Goal: Transaction & Acquisition: Purchase product/service

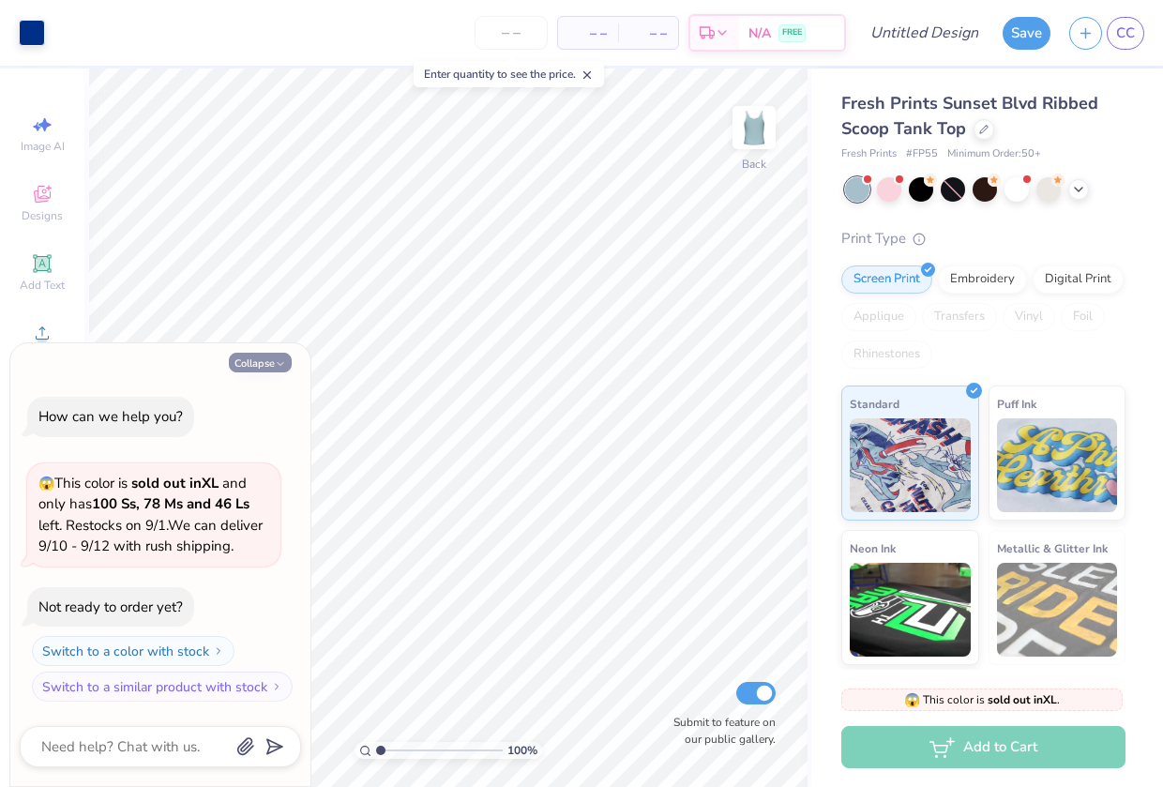
click at [268, 365] on button "Collapse" at bounding box center [260, 363] width 63 height 20
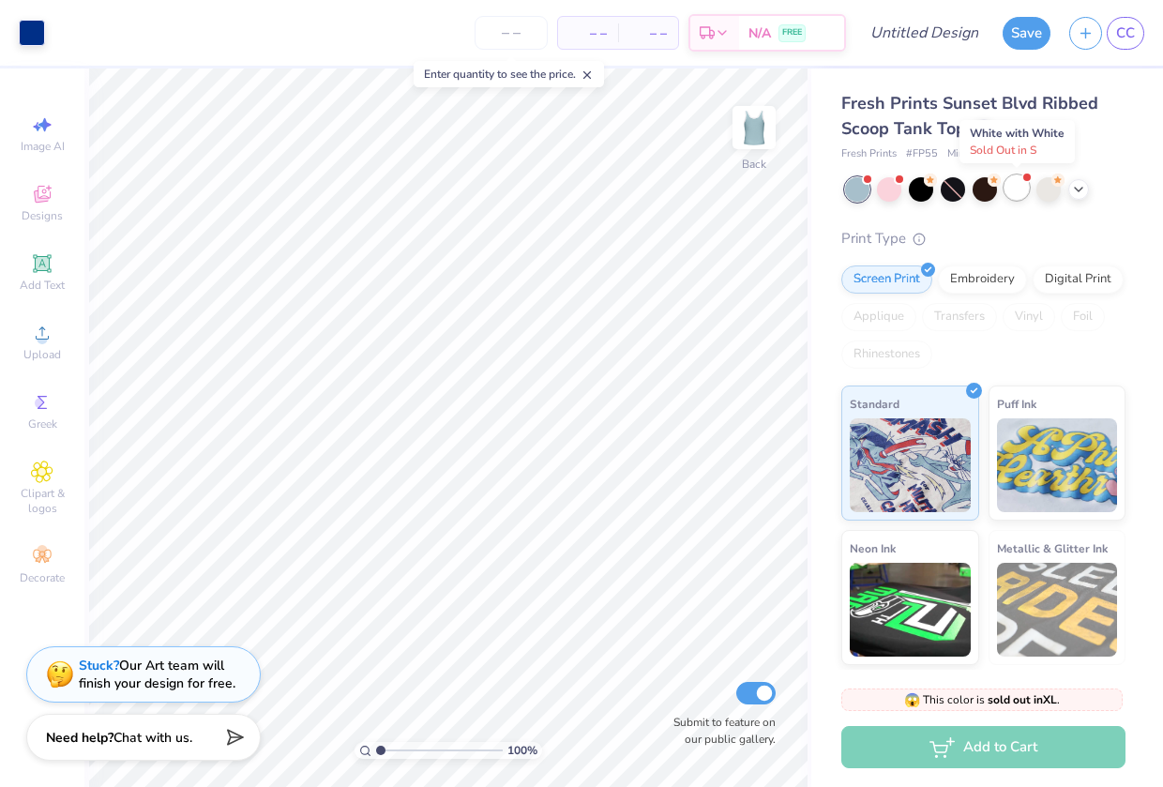
click at [1016, 190] on div at bounding box center [1016, 187] width 24 height 24
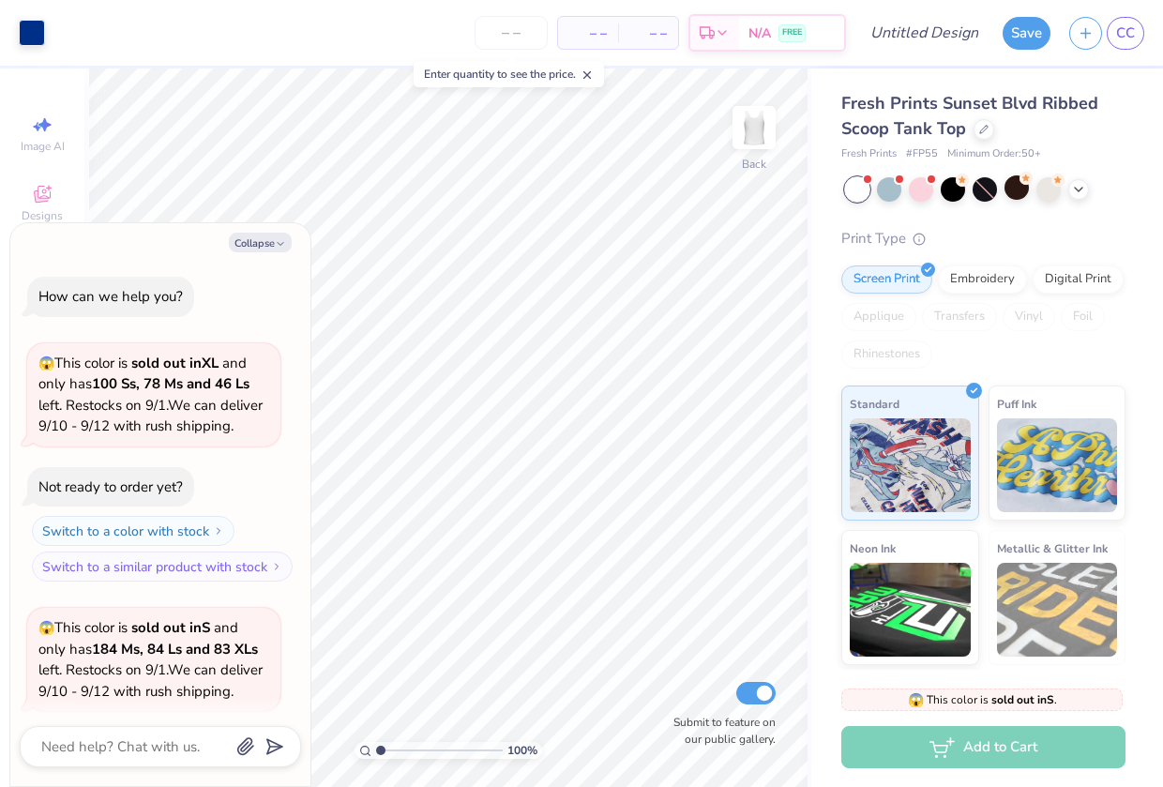
scroll to position [140, 0]
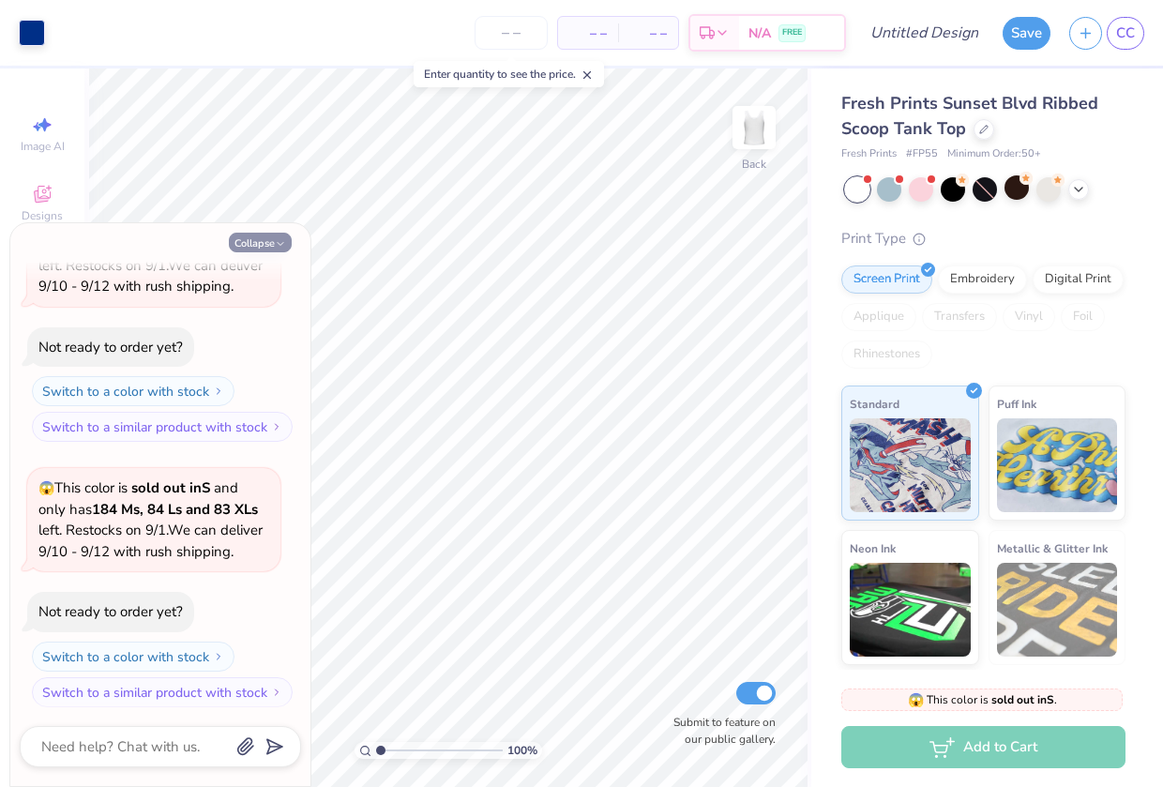
click at [274, 236] on button "Collapse" at bounding box center [260, 243] width 63 height 20
type textarea "x"
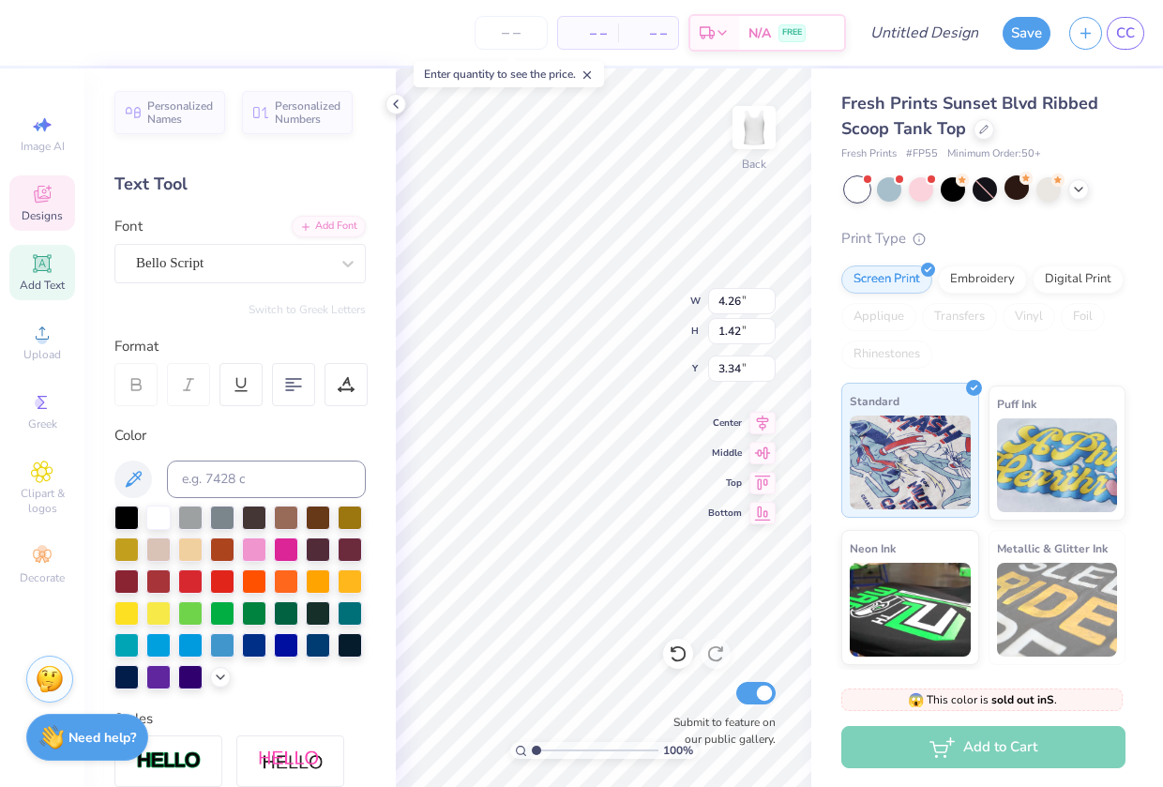
type input "3.28"
type input "1.13"
type input "2.14"
click at [170, 108] on span "Personalized Names" at bounding box center [180, 110] width 67 height 26
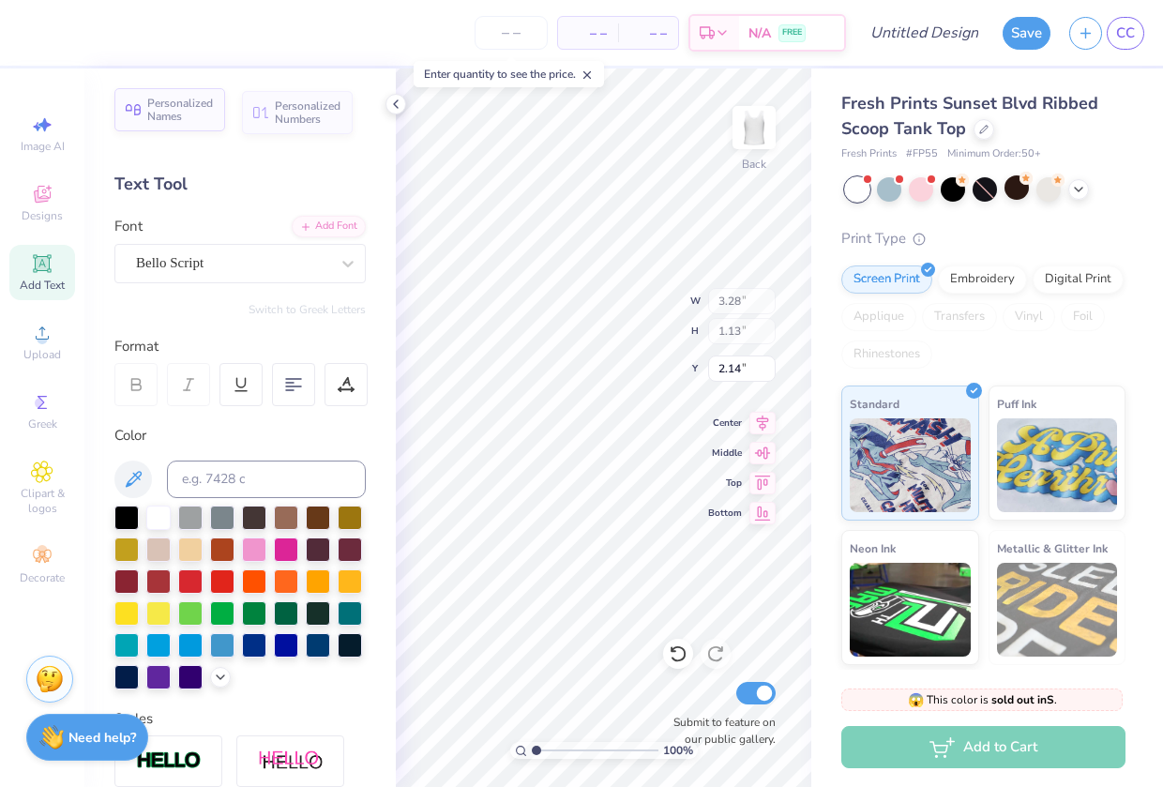
type input "6.21"
type input "1.00"
type input "5.50"
type textarea "D"
type textarea "Sigma"
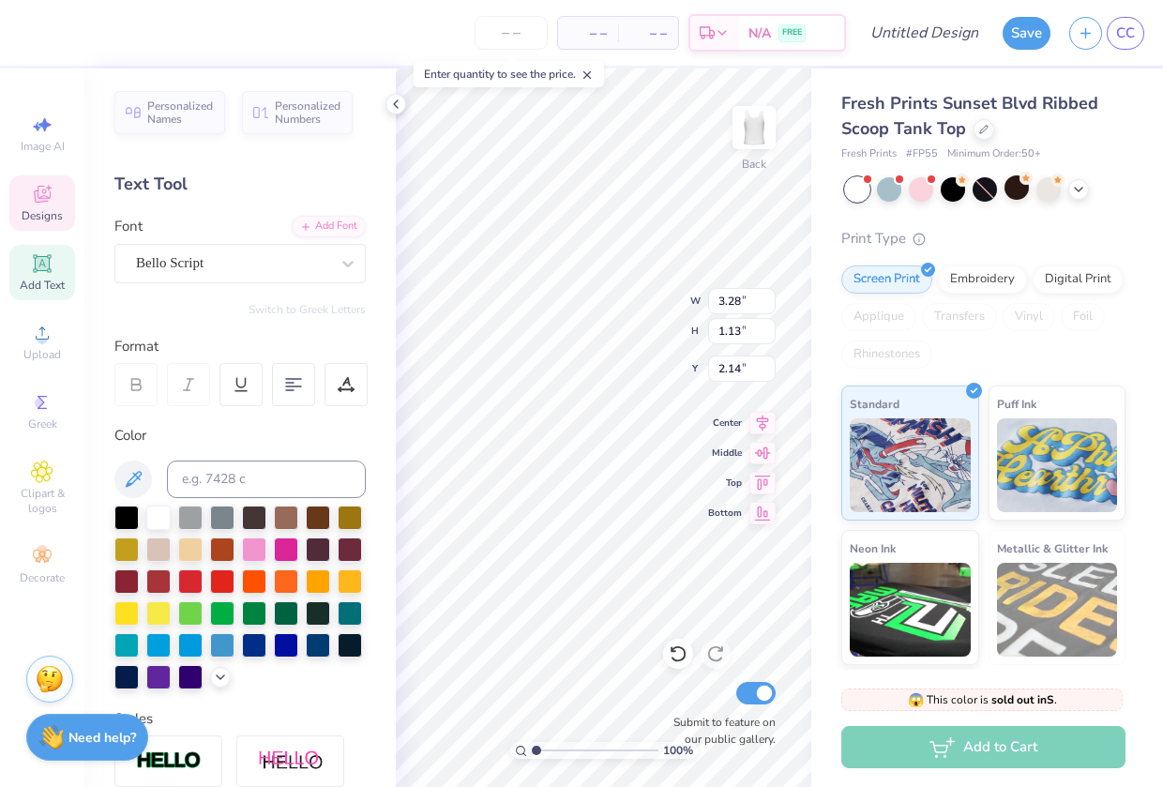
scroll to position [0, 1]
type input "4.26"
type input "1.42"
type input "3.34"
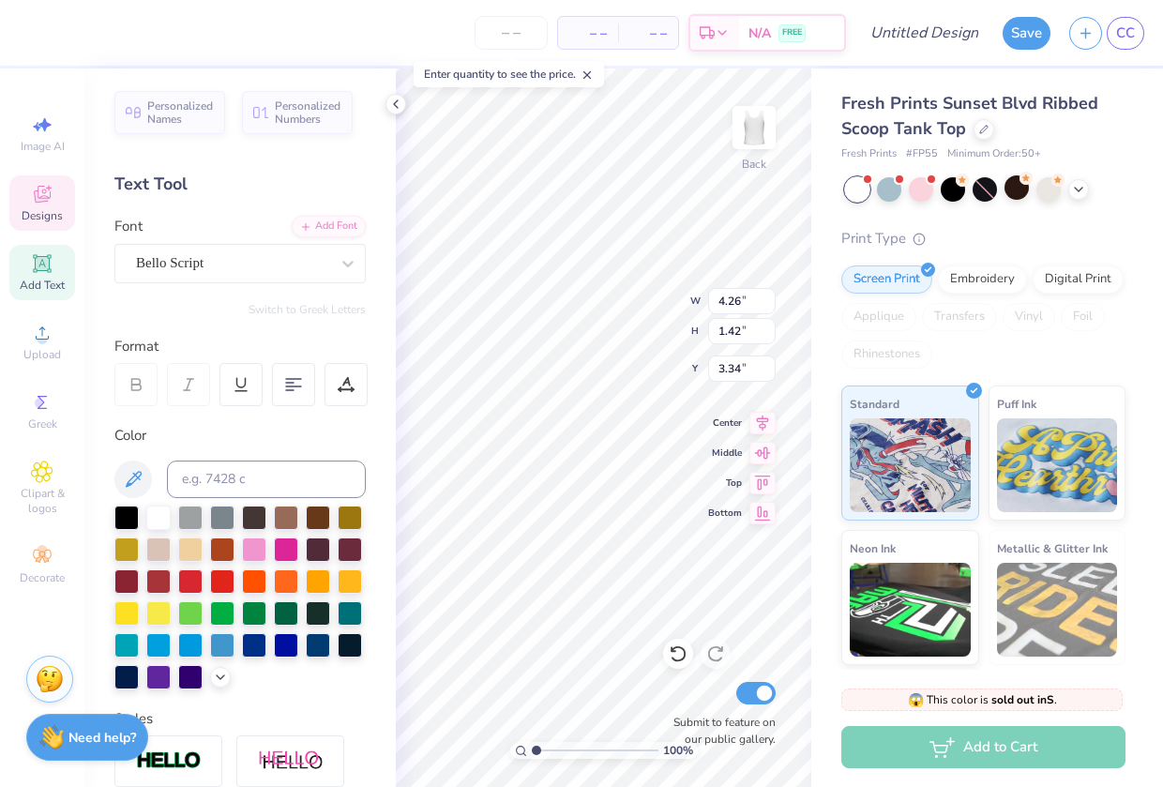
type textarea "Alpha Omega"
type input "1.46"
type input "0.64"
type input "4.83"
type input "7.99"
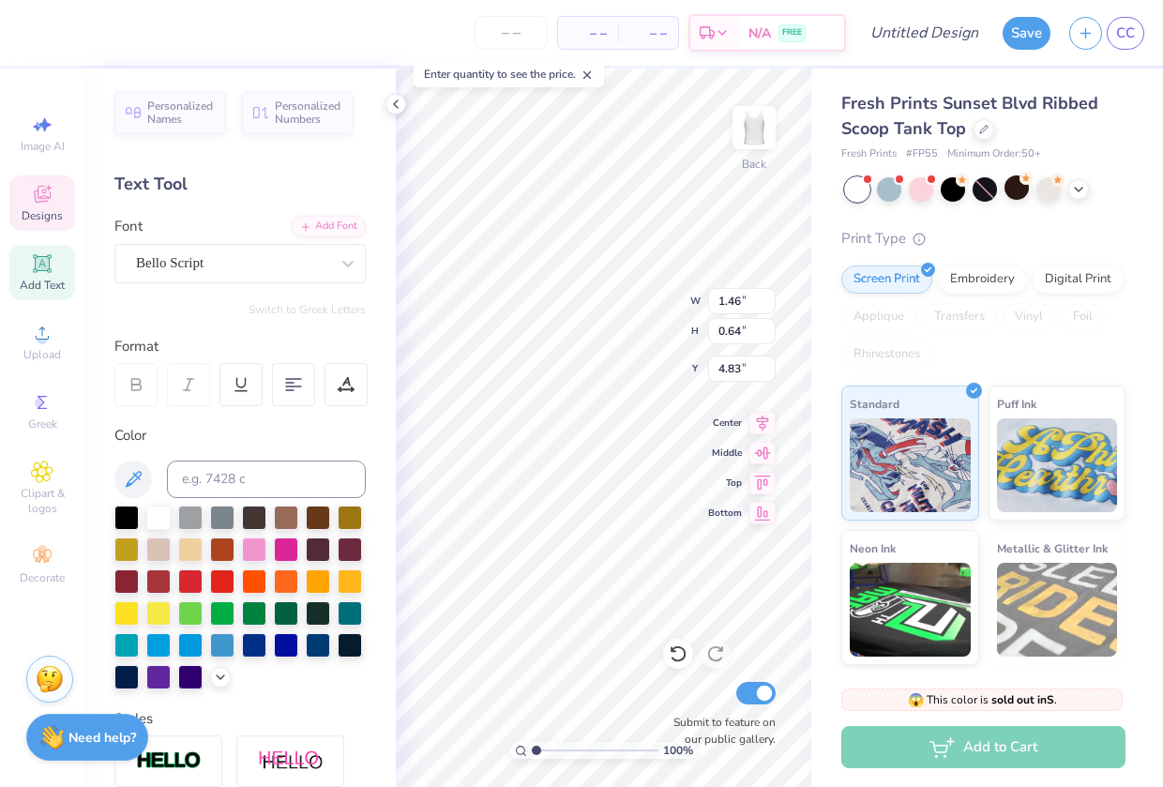
type input "1.49"
type input "3.35"
type input "3.63"
type input "1.43"
type input "1.92"
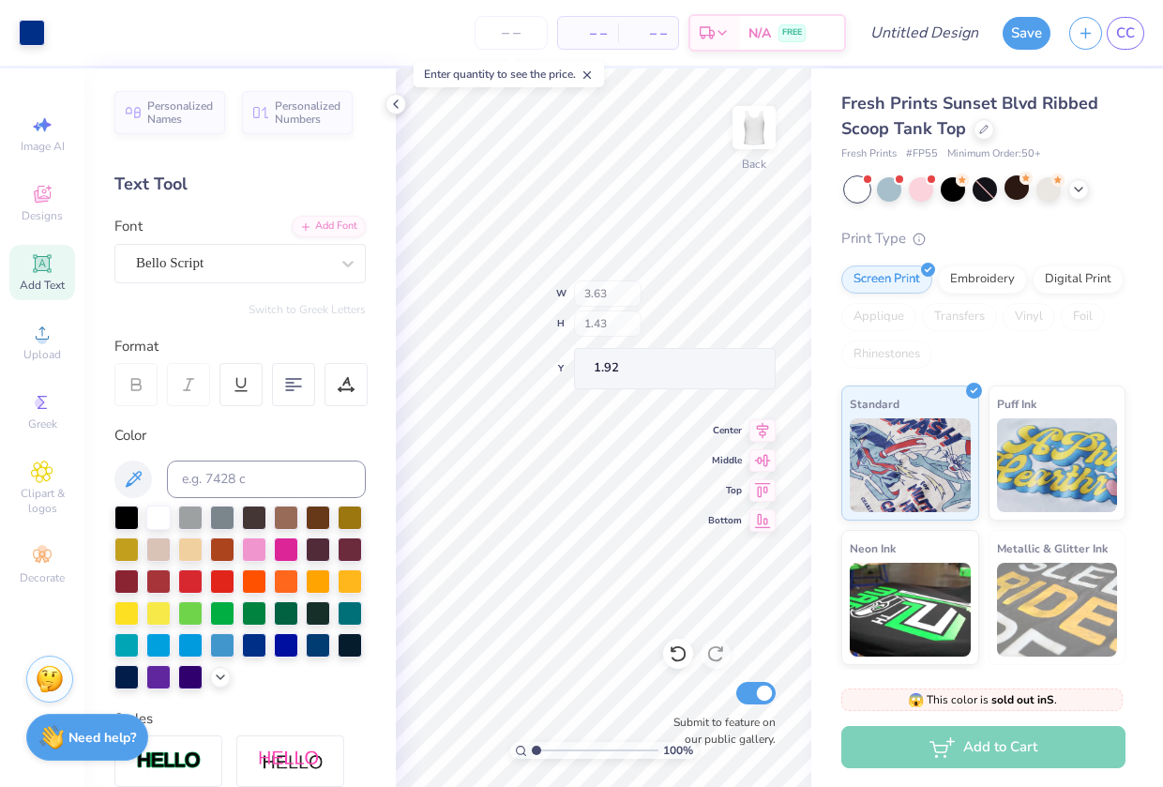
click at [655, 327] on div "100 % Back W 3.63 H 1.43 Y 1.92 Center Middle Top Bottom Submit to feature on o…" at bounding box center [603, 427] width 415 height 718
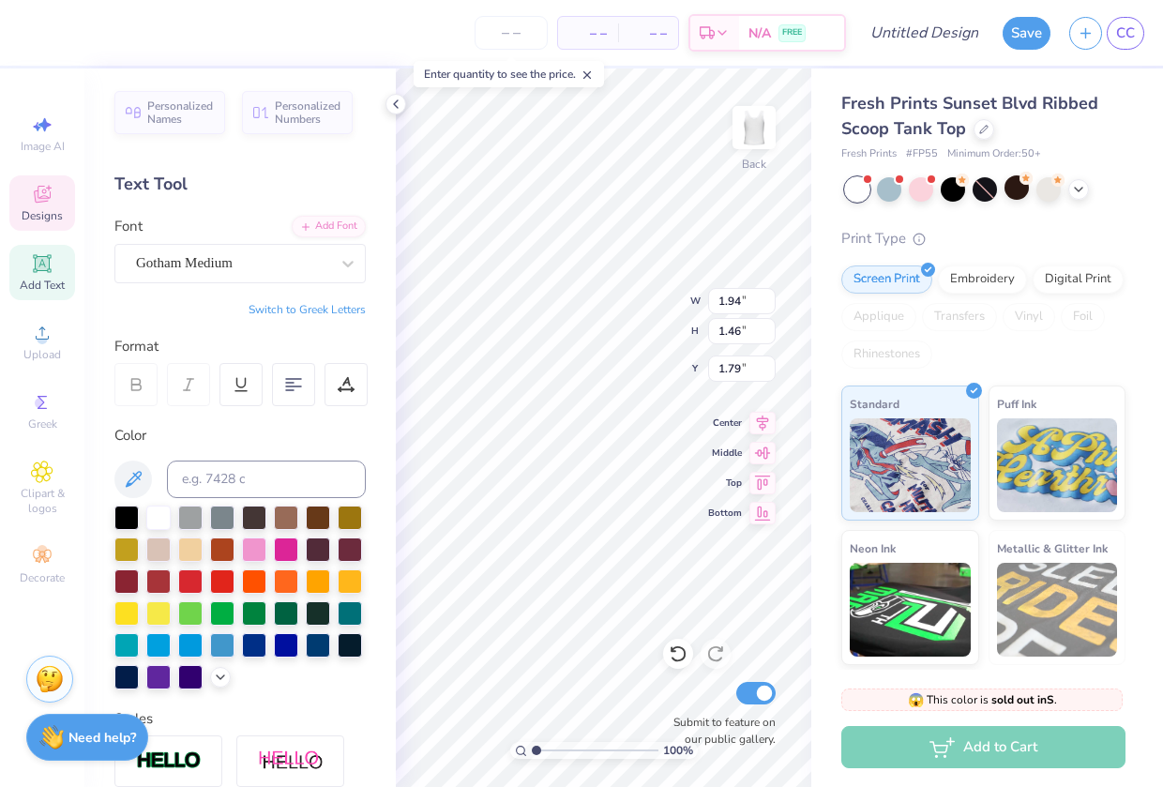
type input "1.44"
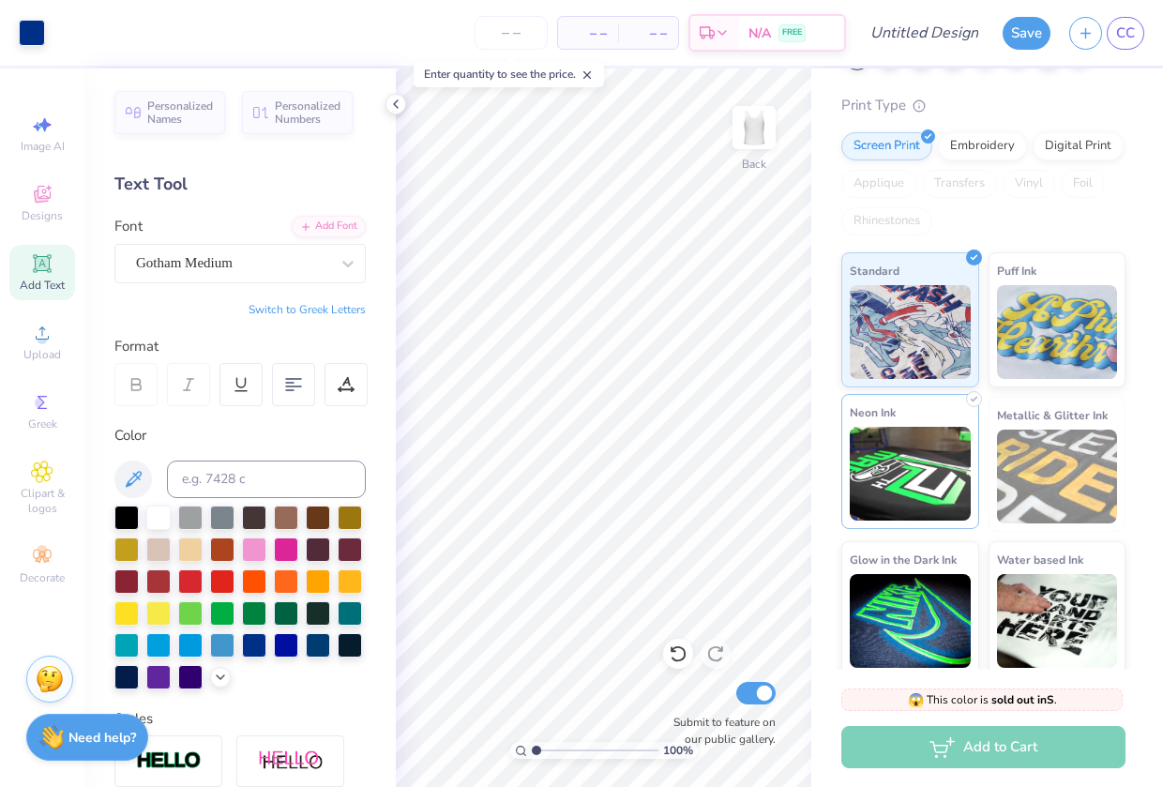
scroll to position [127, 0]
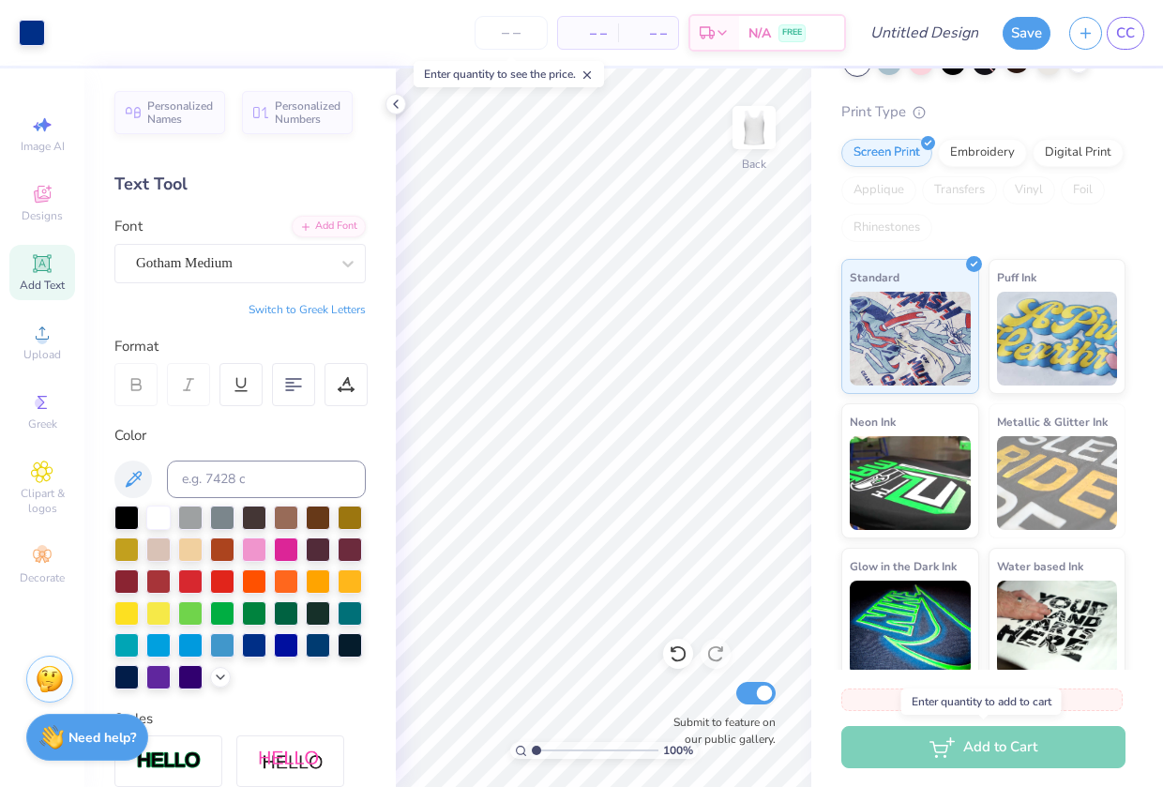
click at [901, 750] on div "Add to Cart" at bounding box center [983, 747] width 284 height 42
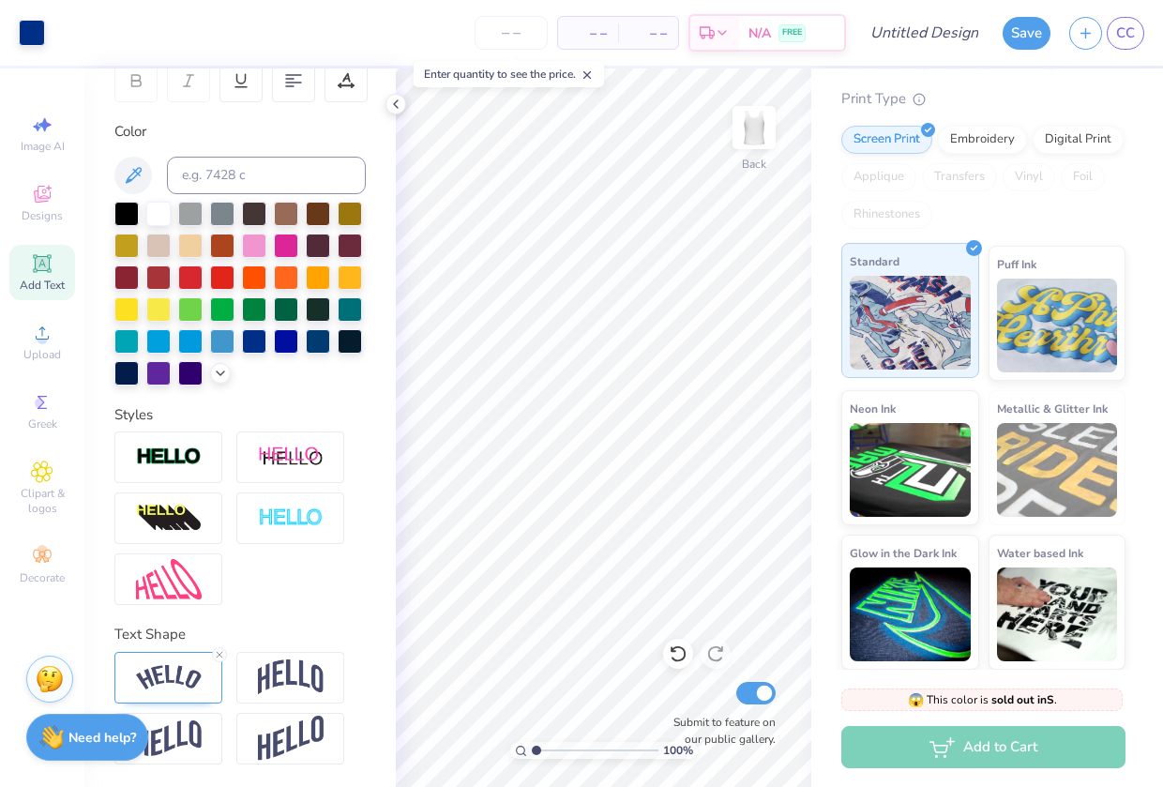
scroll to position [139, 0]
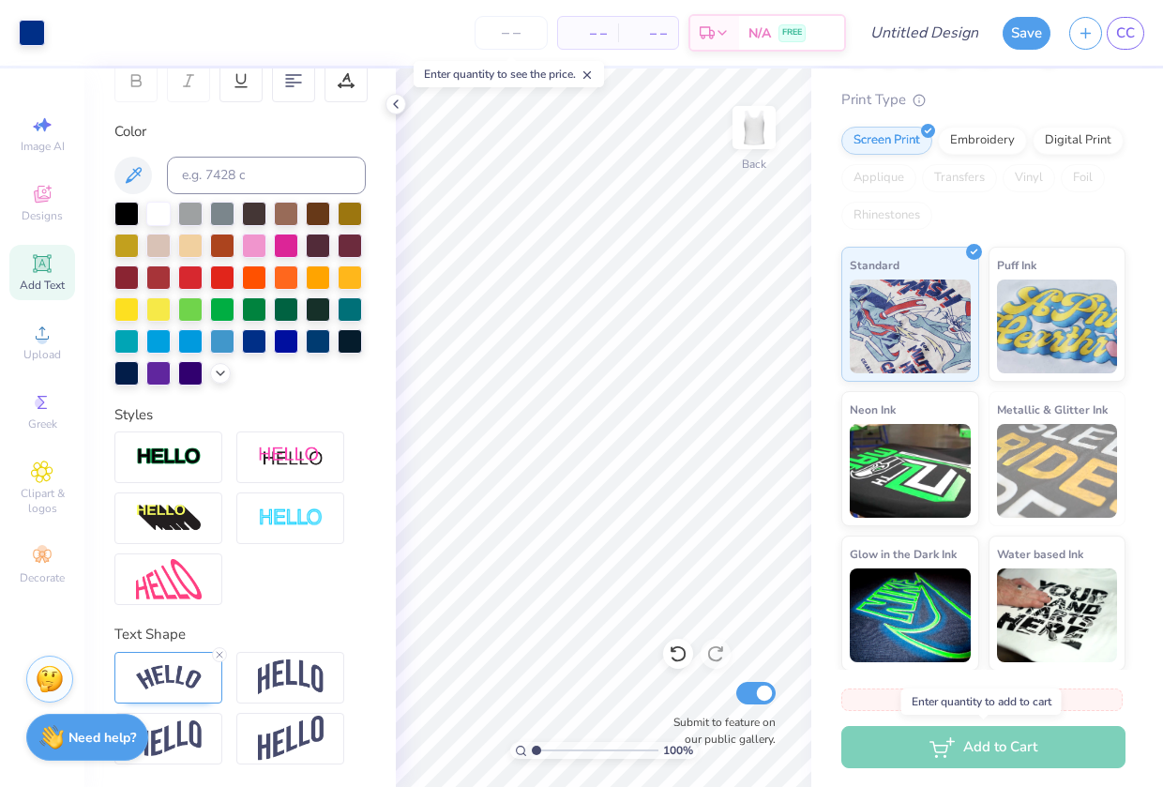
click at [958, 748] on div "Add to Cart" at bounding box center [983, 747] width 284 height 42
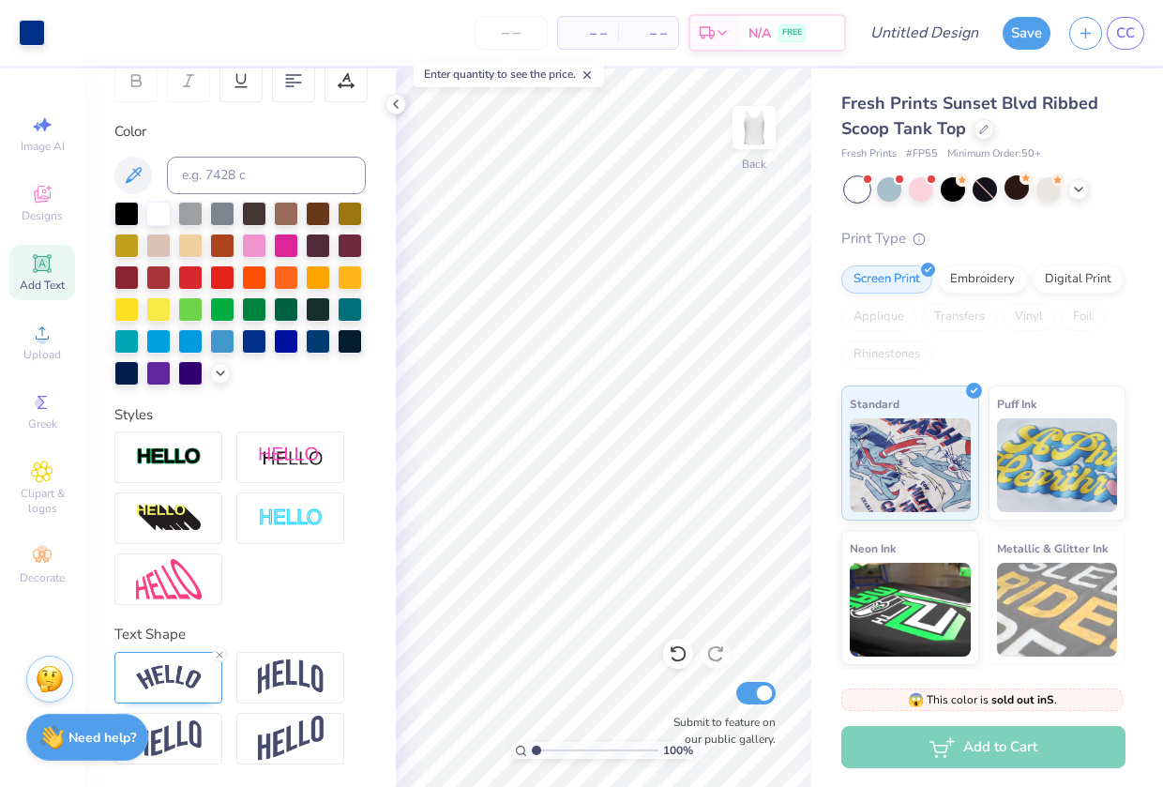
scroll to position [0, 0]
click at [1080, 191] on icon at bounding box center [1078, 187] width 15 height 15
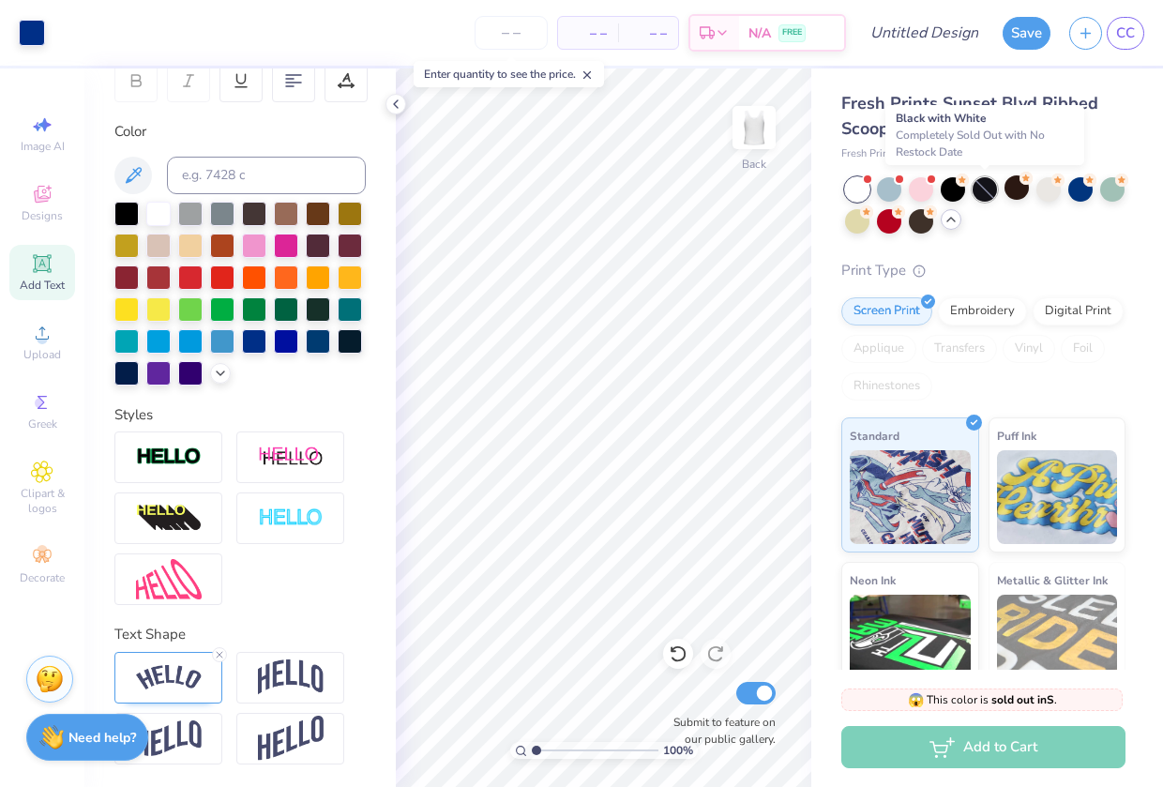
click at [988, 186] on div at bounding box center [985, 189] width 24 height 24
